Goal: Task Accomplishment & Management: Use online tool/utility

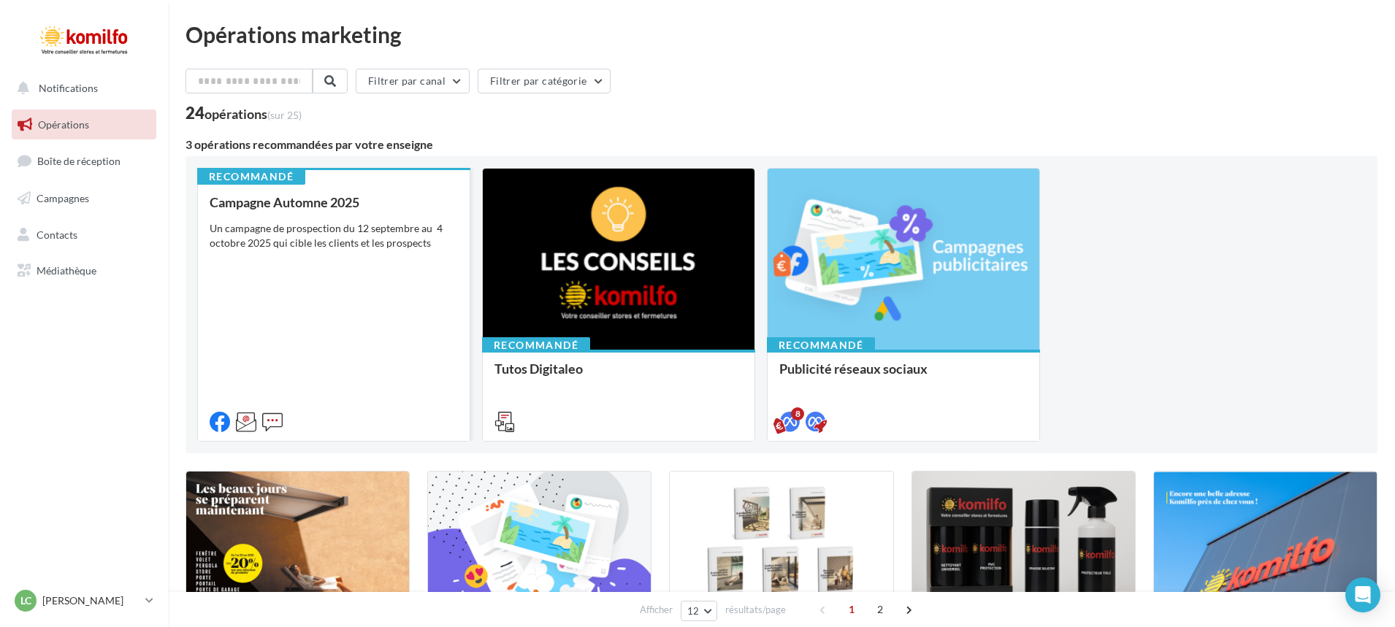
click at [377, 285] on div "Campagne Automne 2025 Un campagne de prospection du 12 septembre au 4 octobre 2…" at bounding box center [334, 311] width 248 height 233
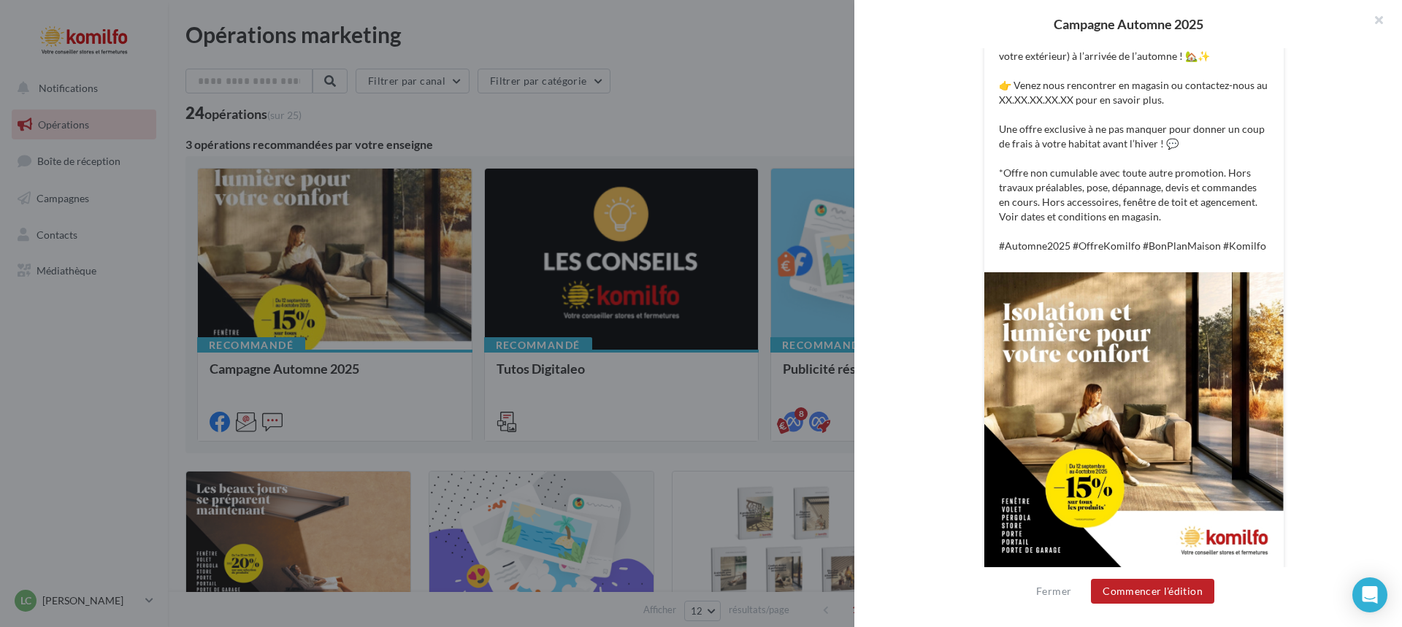
scroll to position [396, 0]
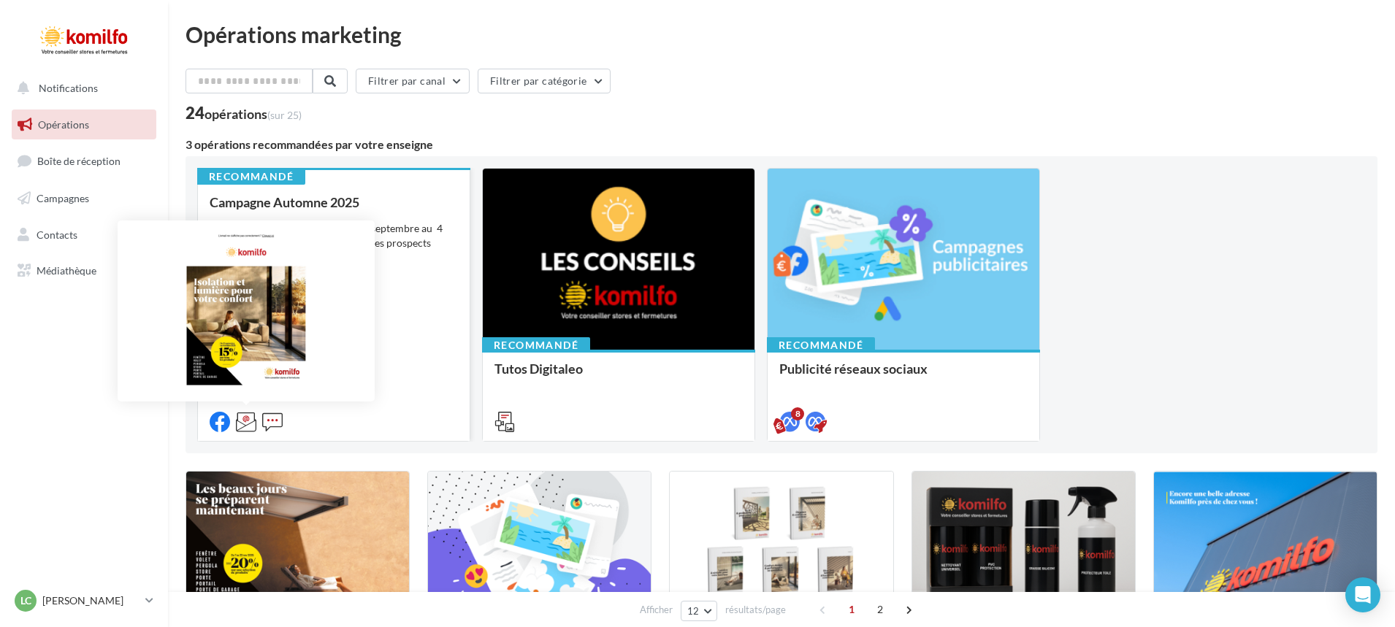
click at [243, 425] on icon at bounding box center [246, 422] width 20 height 20
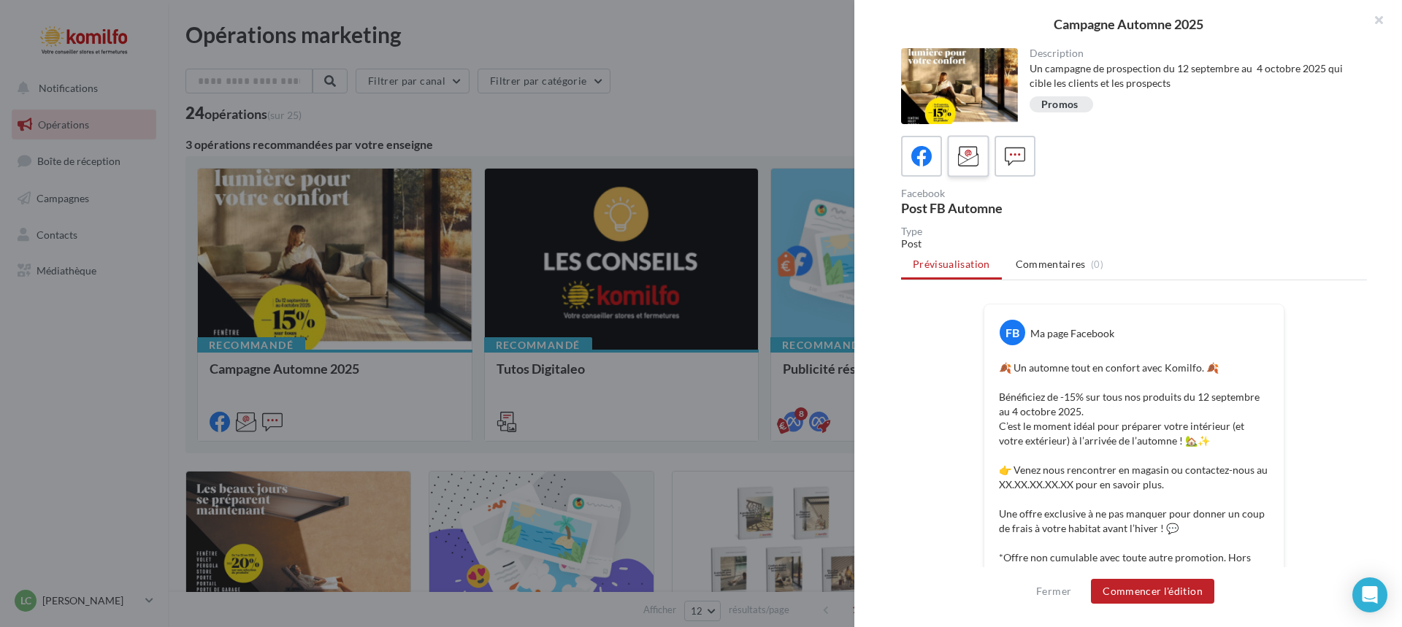
click at [959, 150] on icon at bounding box center [968, 156] width 21 height 21
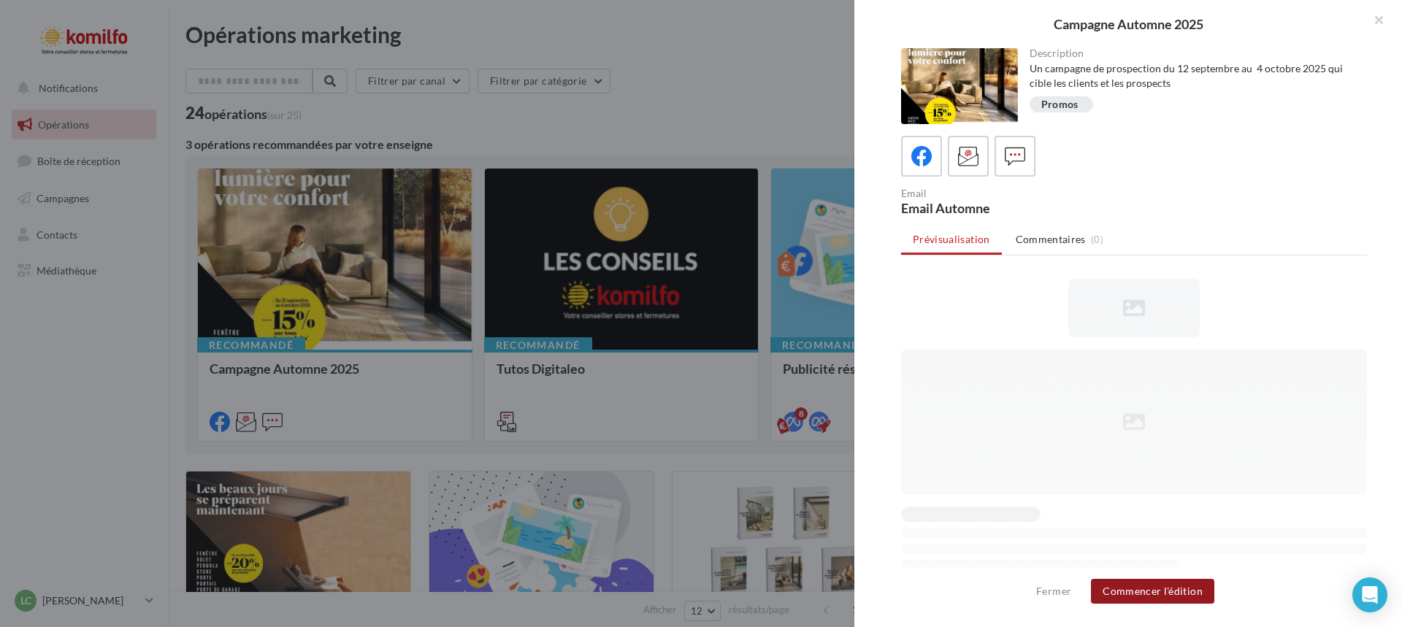
scroll to position [0, 0]
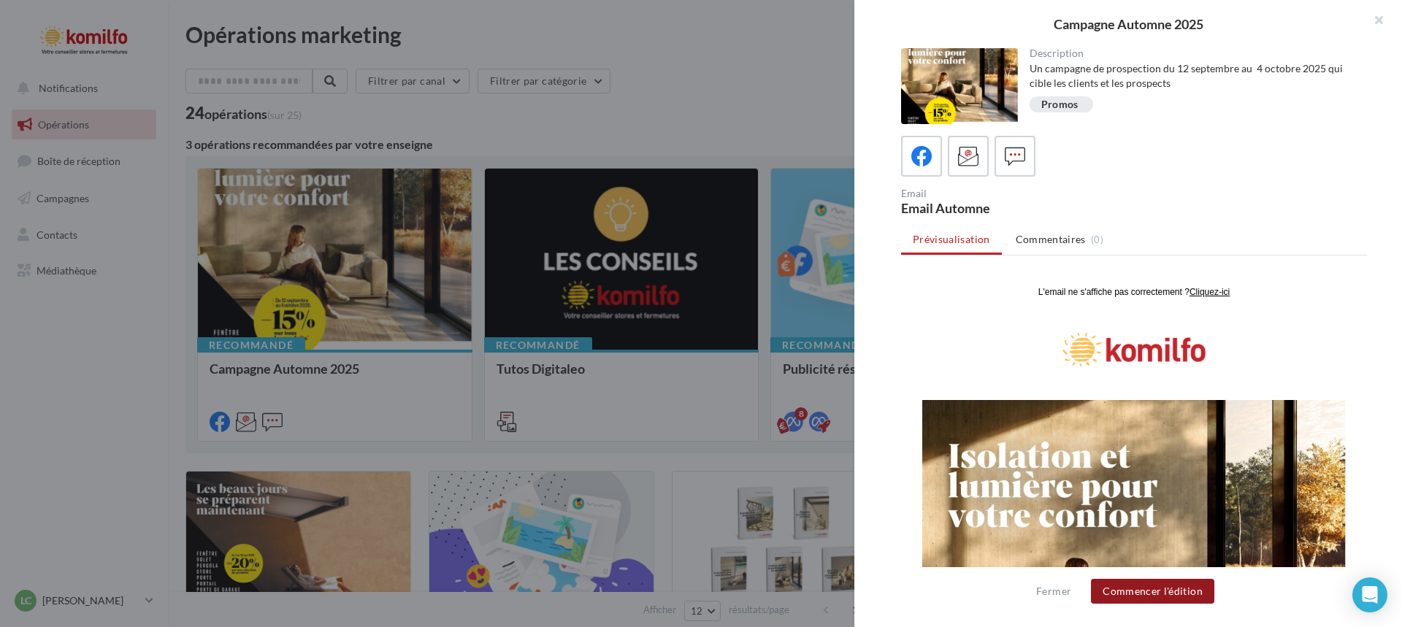
click at [1140, 589] on button "Commencer l'édition" at bounding box center [1152, 591] width 123 height 25
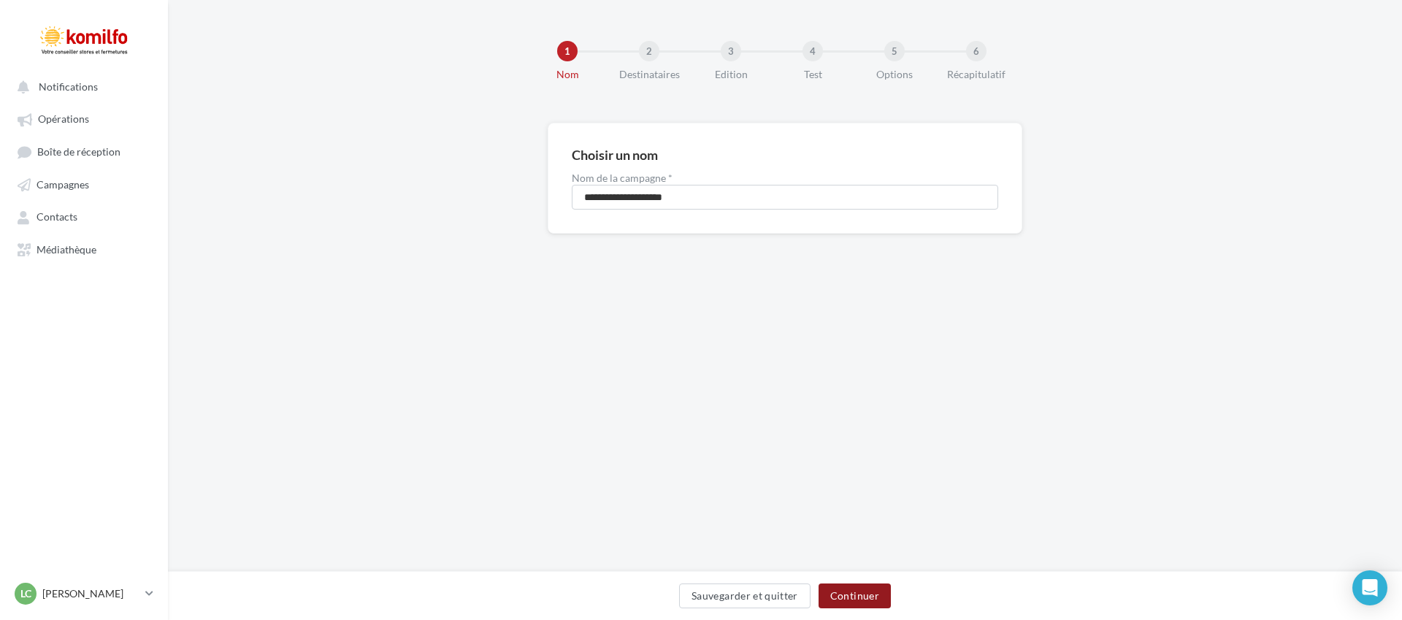
click at [835, 591] on button "Continuer" at bounding box center [855, 595] width 72 height 25
